Goal: Transaction & Acquisition: Download file/media

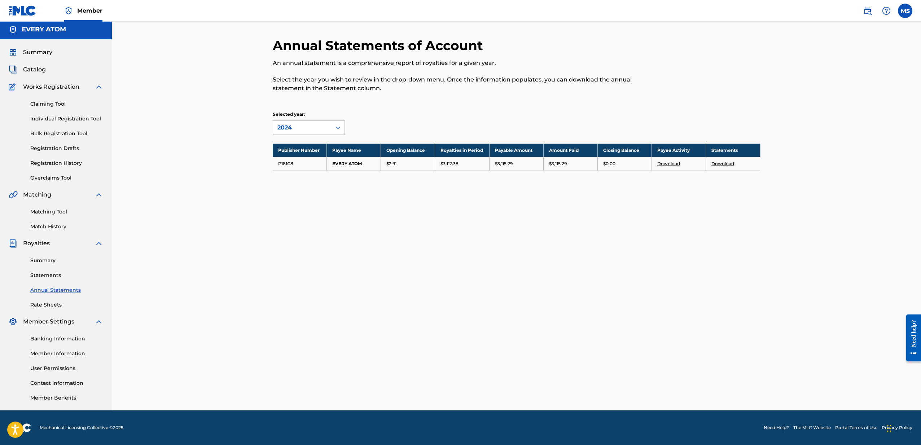
scroll to position [2, 0]
click at [344, 127] on div at bounding box center [338, 127] width 13 height 13
click at [406, 120] on div "Selected year: 2024" at bounding box center [517, 123] width 488 height 24
click at [722, 164] on link "Download" at bounding box center [722, 163] width 23 height 5
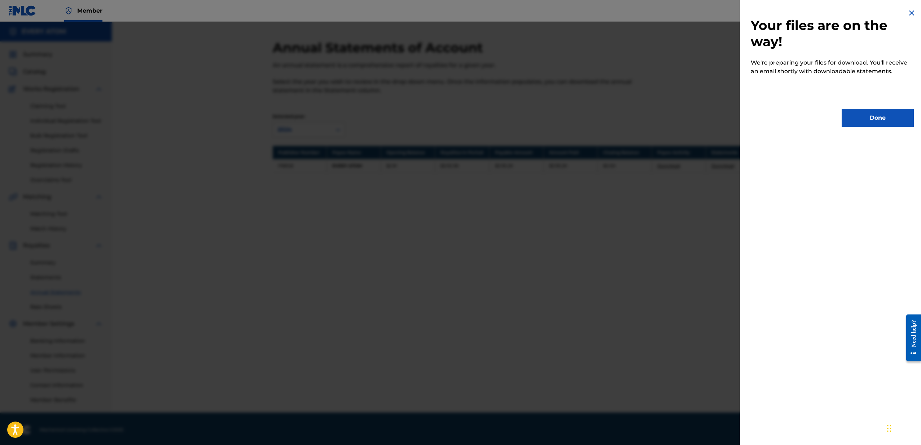
click at [861, 122] on button "Done" at bounding box center [878, 118] width 72 height 18
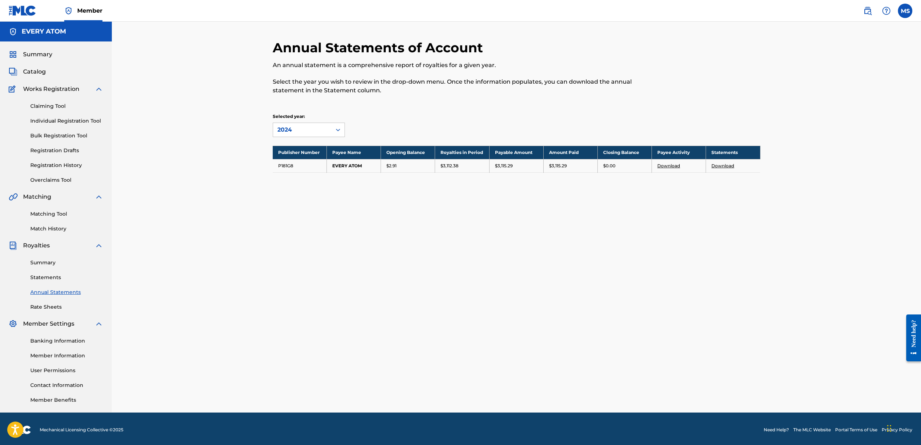
click at [60, 276] on link "Statements" at bounding box center [66, 278] width 73 height 8
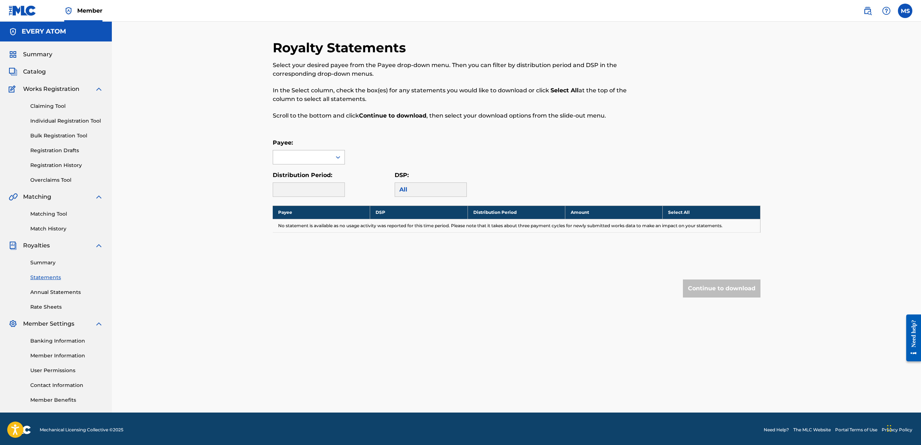
click at [335, 161] on div at bounding box center [338, 157] width 13 height 13
click at [322, 172] on div "EVERY ATOM" at bounding box center [308, 174] width 71 height 18
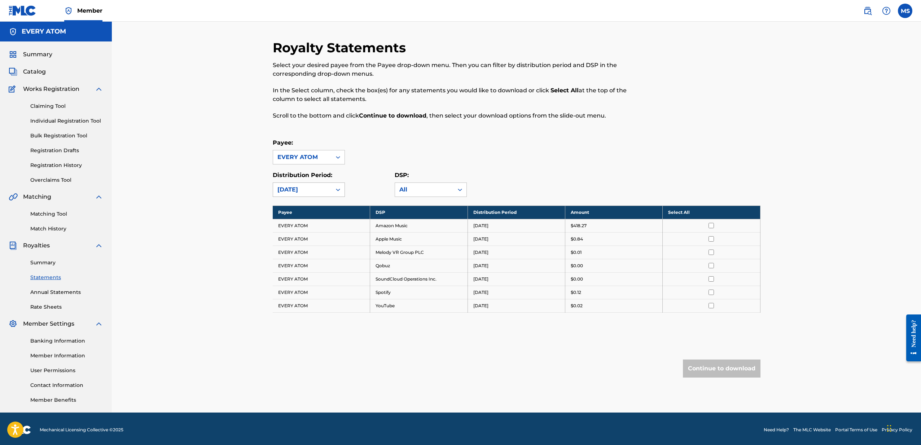
click at [323, 189] on div "[DATE]" at bounding box center [302, 189] width 50 height 9
click at [308, 275] on div "[DATE]" at bounding box center [308, 278] width 71 height 18
click at [707, 215] on th "Select All" at bounding box center [711, 212] width 97 height 13
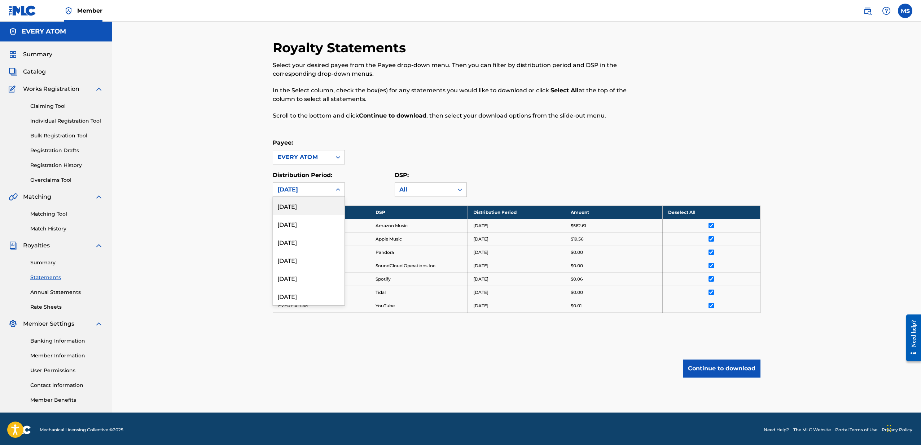
click at [334, 188] on div at bounding box center [338, 189] width 13 height 13
drag, startPoint x: 334, startPoint y: 188, endPoint x: 329, endPoint y: 179, distance: 10.7
click at [334, 188] on div at bounding box center [338, 189] width 13 height 13
click at [330, 188] on div "[DATE]" at bounding box center [302, 190] width 58 height 14
click at [59, 293] on link "Annual Statements" at bounding box center [66, 293] width 73 height 8
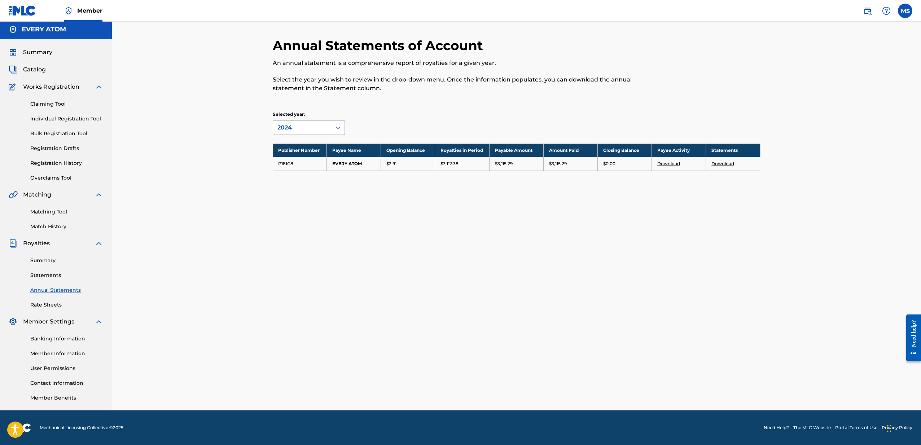
scroll to position [2, 0]
click at [326, 127] on div "2024" at bounding box center [302, 127] width 50 height 9
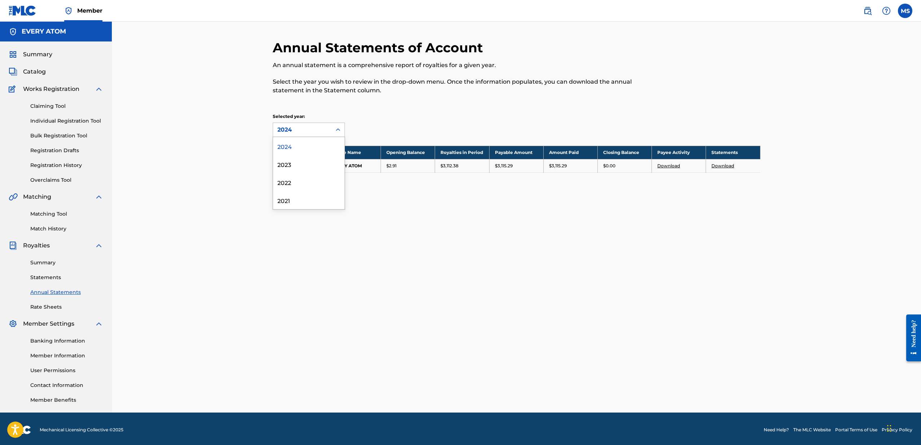
click at [313, 109] on div "Annual Statements of Account An annual statement is a comprehensive report of r…" at bounding box center [517, 115] width 488 height 151
click at [47, 277] on link "Statements" at bounding box center [66, 278] width 73 height 8
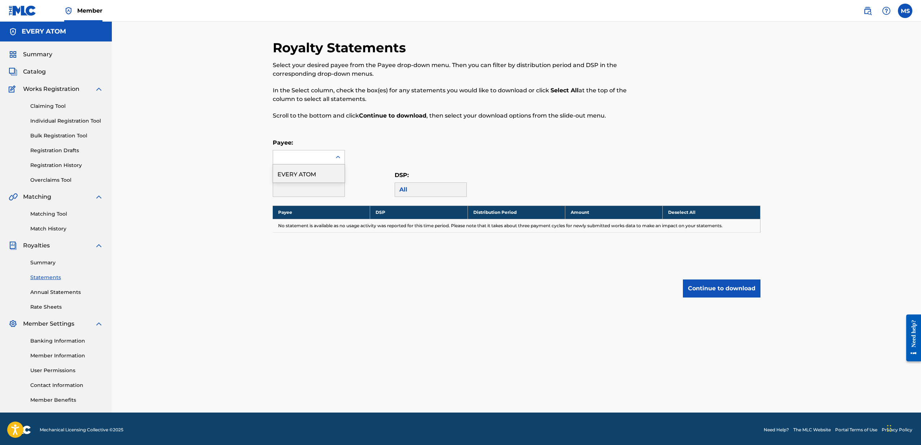
click at [331, 158] on div at bounding box center [302, 157] width 58 height 14
click at [328, 172] on div "EVERY ATOM" at bounding box center [308, 174] width 71 height 18
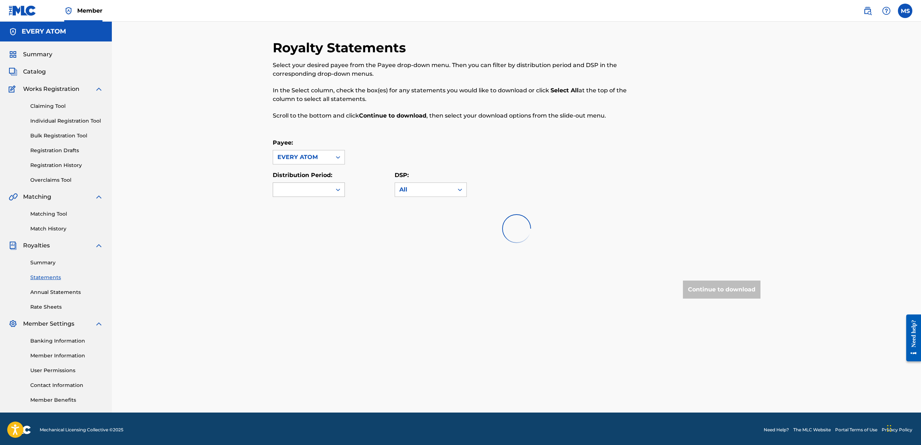
click at [325, 190] on div at bounding box center [302, 190] width 58 height 14
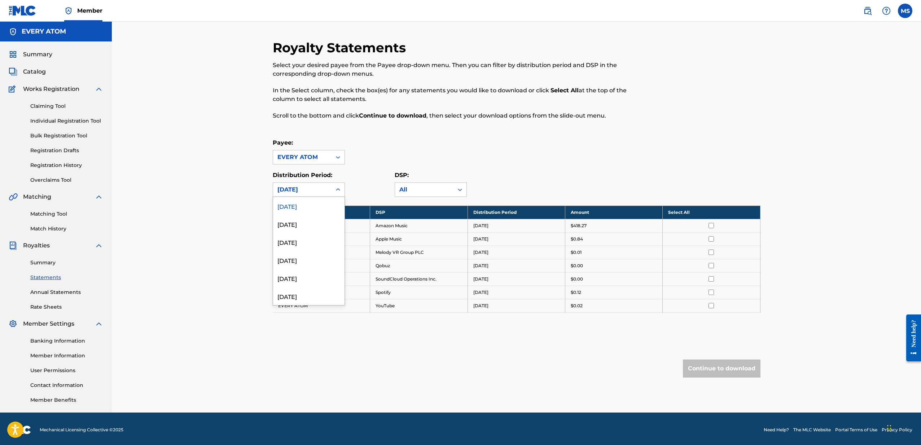
click at [317, 205] on div "[DATE]" at bounding box center [308, 206] width 71 height 18
click at [697, 214] on th "Select All" at bounding box center [711, 212] width 97 height 13
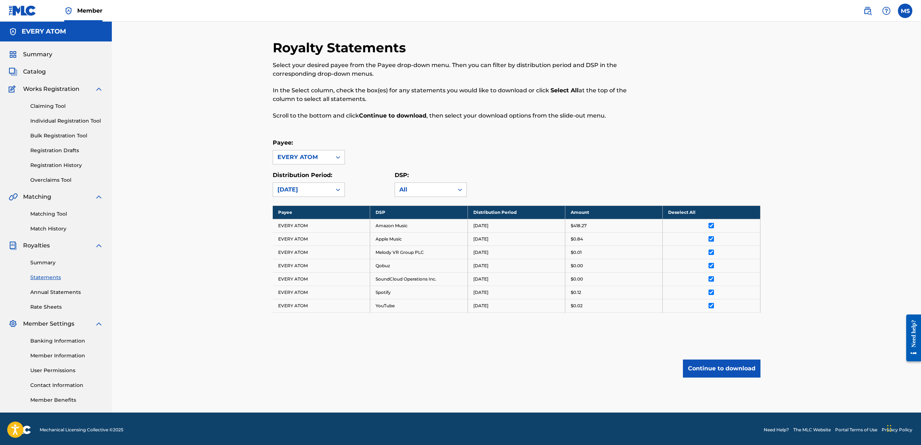
click at [718, 365] on button "Continue to download" at bounding box center [722, 369] width 78 height 18
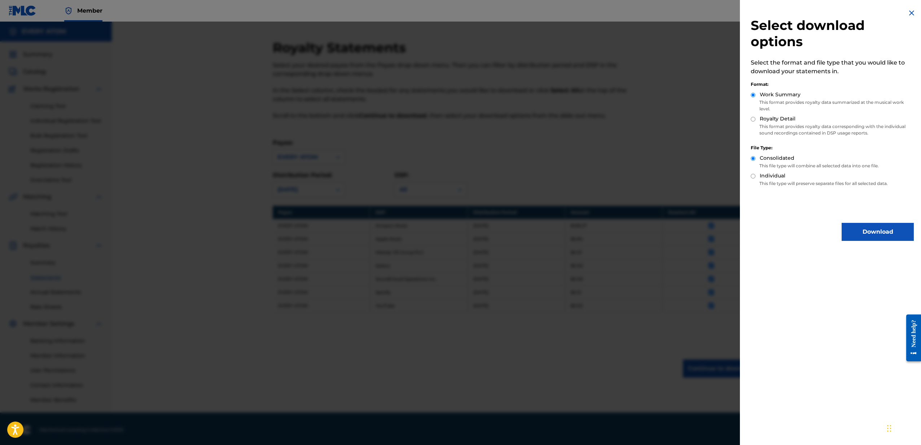
scroll to position [0, 0]
click at [772, 120] on label "Royalty Detail" at bounding box center [778, 119] width 36 height 8
click at [756, 120] on input "Royalty Detail" at bounding box center [753, 119] width 5 height 5
radio input "true"
click at [778, 97] on label "Work Summary" at bounding box center [780, 95] width 41 height 8
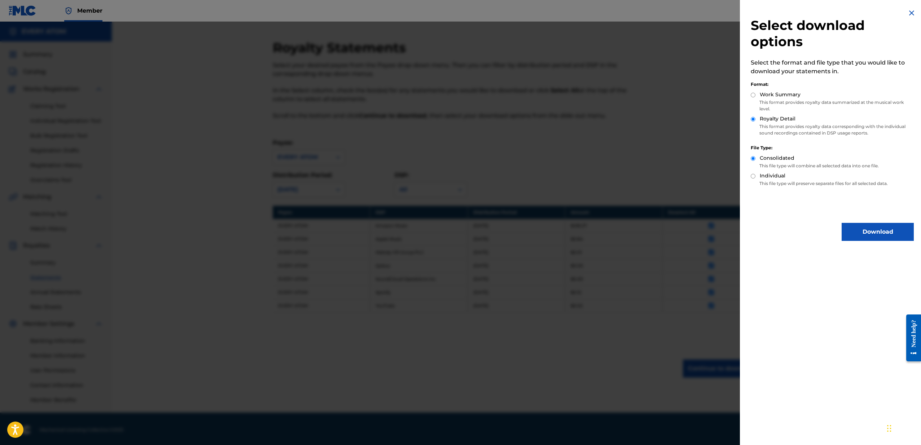
click at [756, 97] on input "Work Summary" at bounding box center [753, 95] width 5 height 5
radio input "true"
